Goal: Navigation & Orientation: Find specific page/section

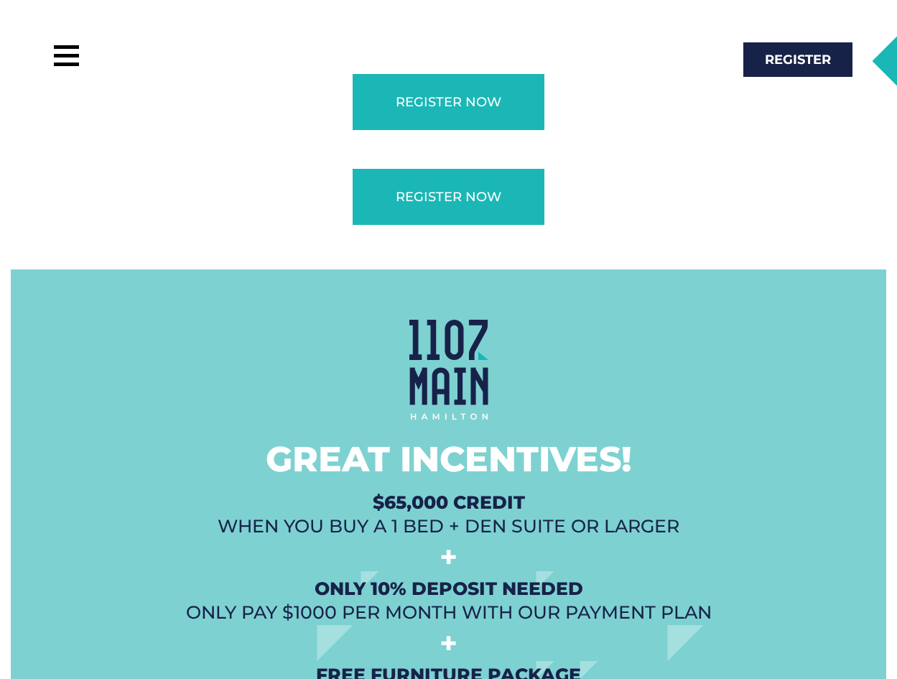
scroll to position [3063, 0]
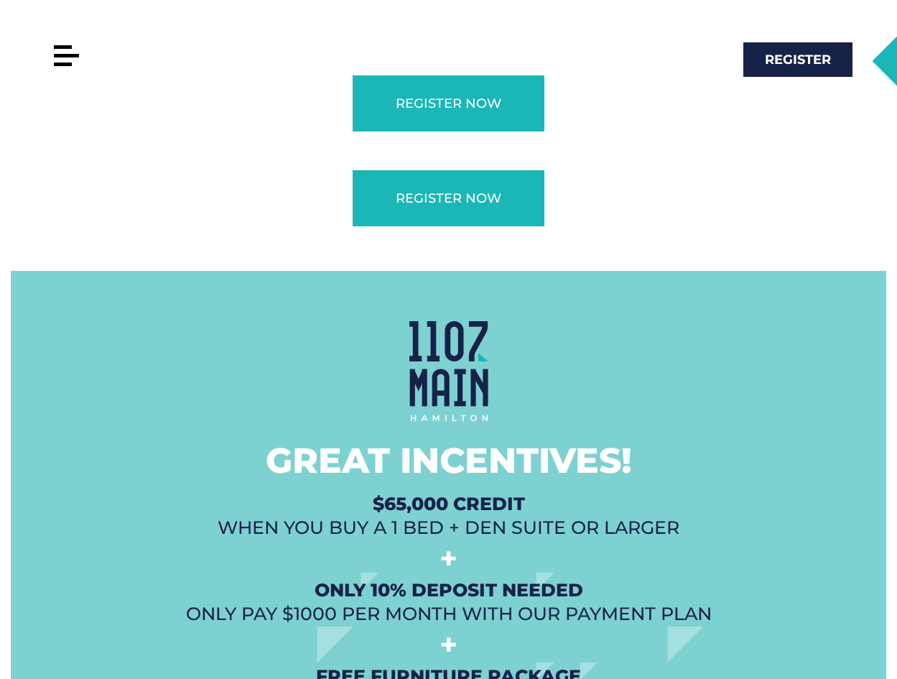
click at [68, 57] on div at bounding box center [66, 56] width 25 height 4
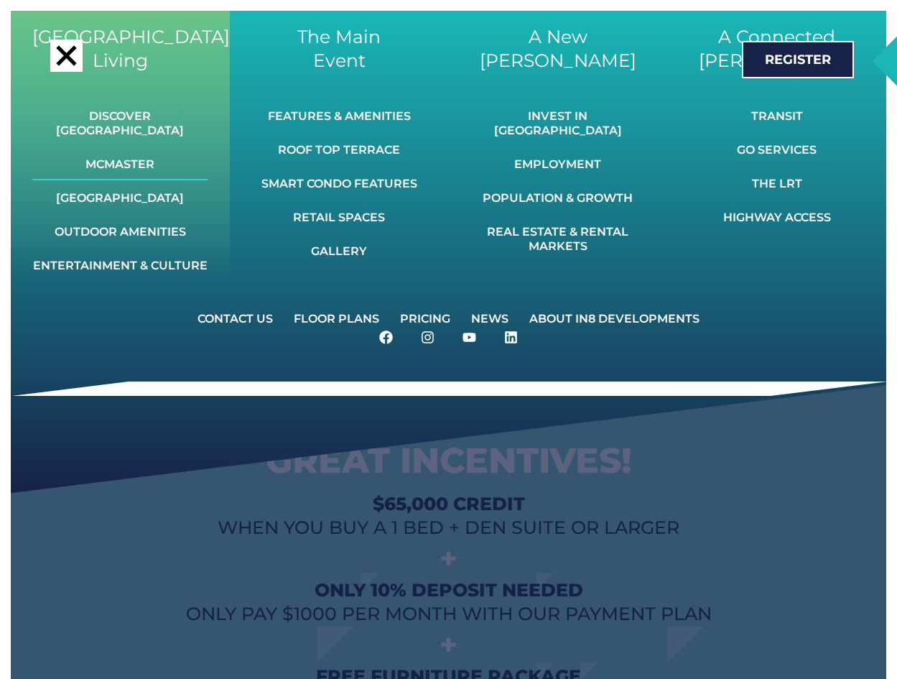
click at [101, 150] on link "McMaster" at bounding box center [119, 165] width 175 height 32
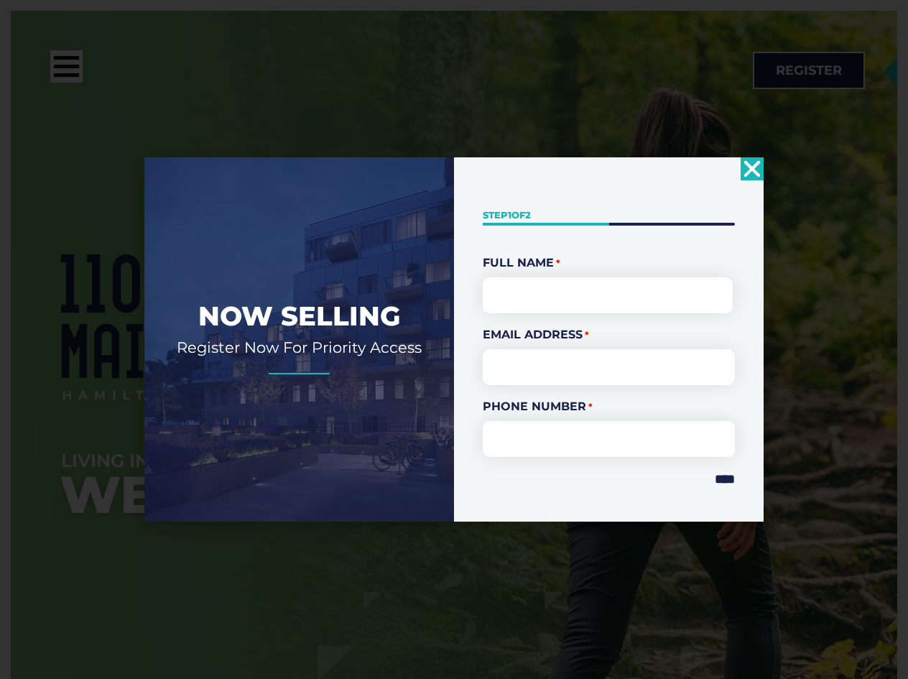
click at [748, 166] on use "Close" at bounding box center [752, 168] width 17 height 17
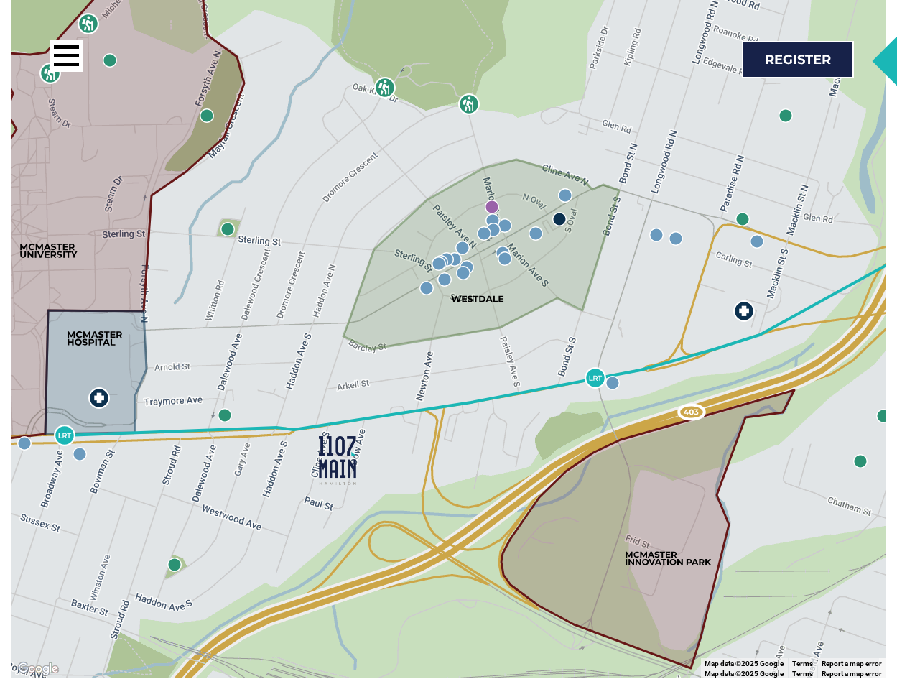
scroll to position [2658, 0]
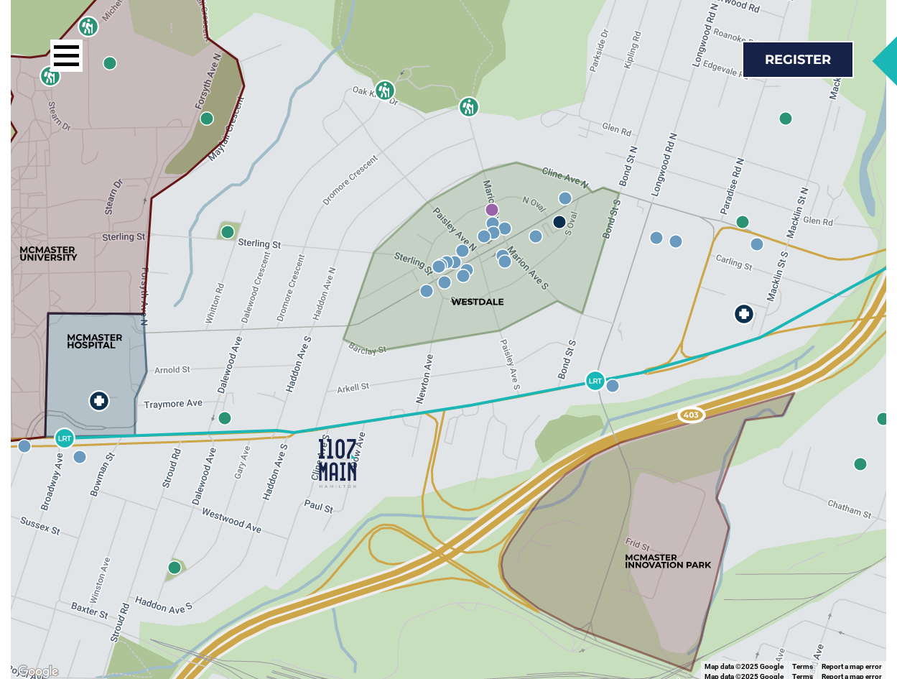
click at [491, 203] on img at bounding box center [492, 210] width 14 height 14
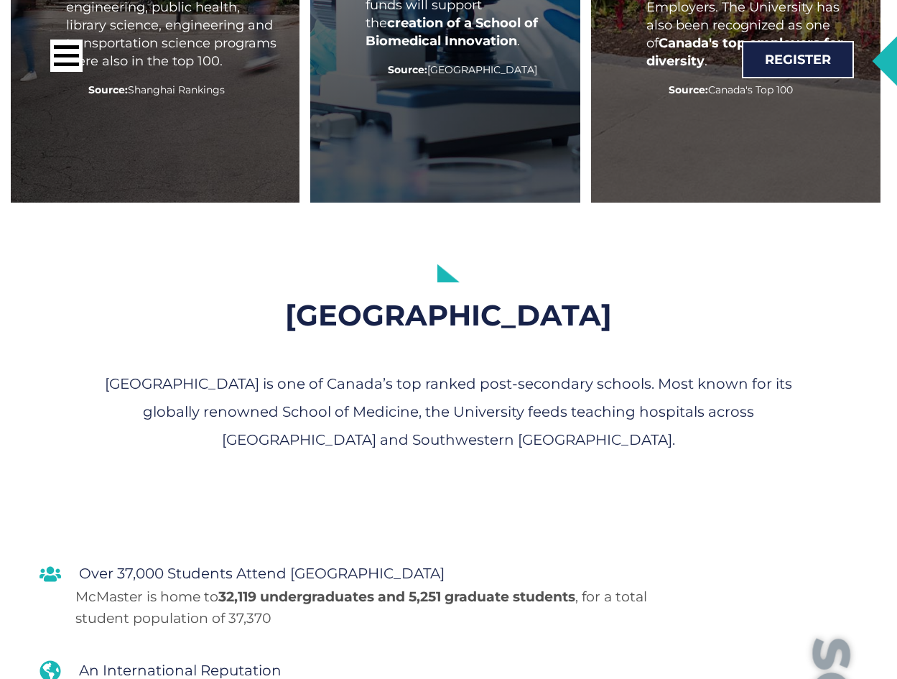
scroll to position [0, 0]
